Goal: Task Accomplishment & Management: Manage account settings

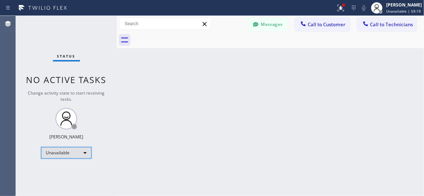
click at [58, 154] on div "Unavailable" at bounding box center [66, 153] width 50 height 12
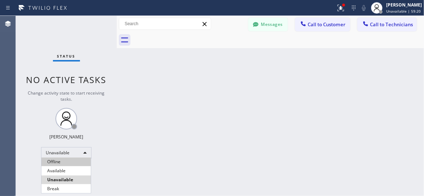
click at [55, 161] on li "Offline" at bounding box center [65, 162] width 49 height 9
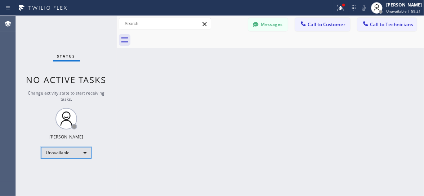
click at [59, 155] on div "Unavailable" at bounding box center [66, 153] width 50 height 12
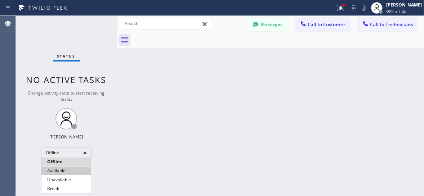
click at [58, 175] on li "Available" at bounding box center [65, 171] width 49 height 9
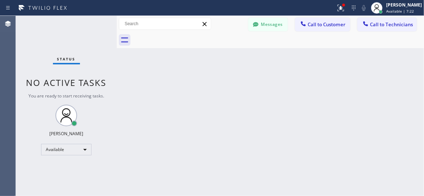
click at [379, 86] on div "Back to Dashboard Change Sender ID Customers Technicians AC [PERSON_NAME] [DATE…" at bounding box center [270, 106] width 307 height 180
click at [406, 120] on div "Back to Dashboard Change Sender ID Customers Technicians AC [PERSON_NAME] [DATE…" at bounding box center [270, 106] width 307 height 180
drag, startPoint x: 356, startPoint y: 115, endPoint x: 350, endPoint y: 113, distance: 6.6
click at [356, 116] on div "Back to Dashboard Change Sender ID Customers Technicians AC [PERSON_NAME] [DATE…" at bounding box center [270, 106] width 307 height 180
click at [61, 148] on div "Available" at bounding box center [66, 150] width 50 height 12
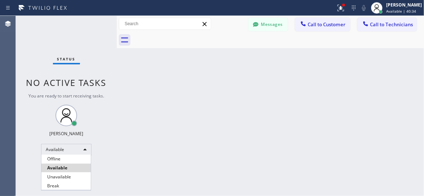
click at [55, 184] on li "Break" at bounding box center [65, 186] width 49 height 9
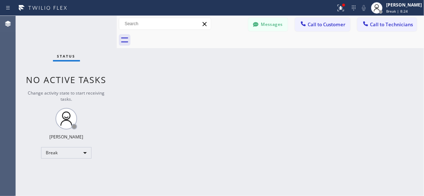
click at [350, 115] on div "Back to Dashboard Change Sender ID Customers Technicians AC [PERSON_NAME] [DATE…" at bounding box center [270, 106] width 307 height 180
click at [81, 158] on div "Status No active tasks Change activity state to start receiving tasks. Lyra Lau…" at bounding box center [66, 106] width 101 height 180
click at [75, 153] on div "Break" at bounding box center [66, 153] width 50 height 12
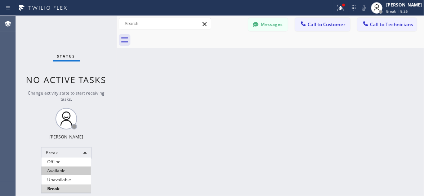
click at [55, 173] on li "Available" at bounding box center [65, 171] width 49 height 9
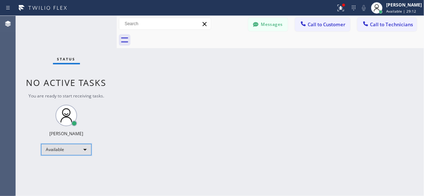
click at [49, 148] on div "Available" at bounding box center [66, 150] width 50 height 12
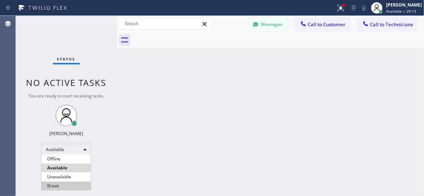
click at [53, 188] on li "Break" at bounding box center [65, 186] width 49 height 9
